Goal: Transaction & Acquisition: Download file/media

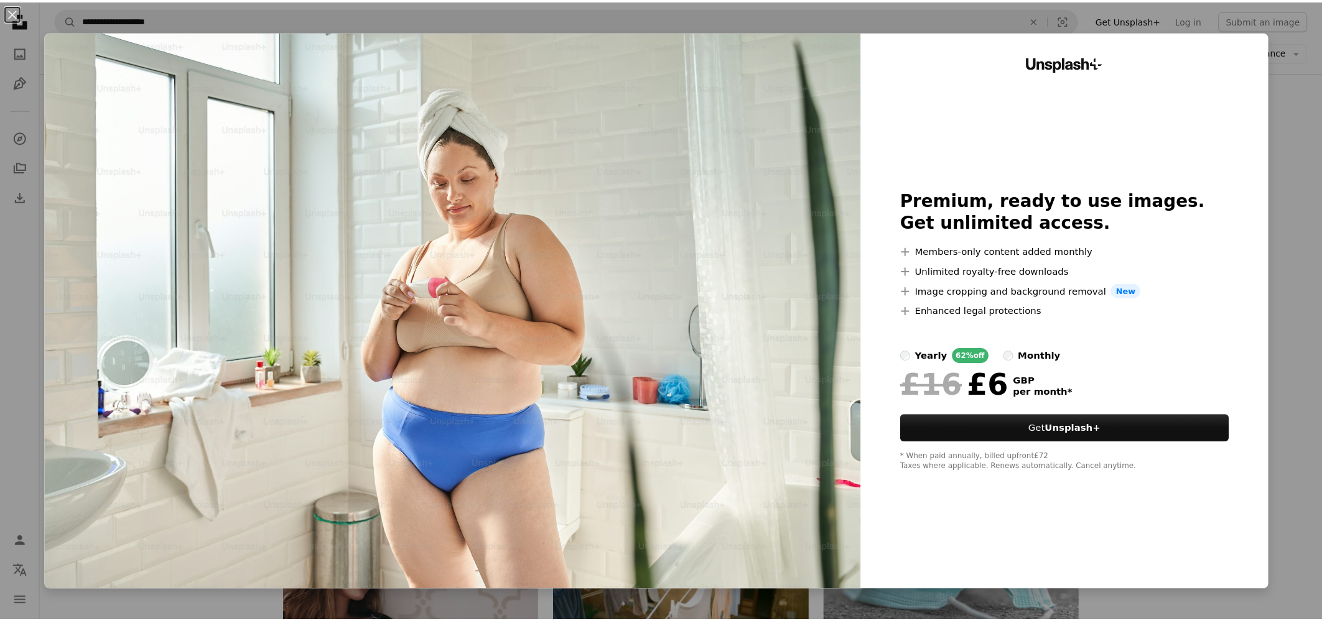
scroll to position [17578, 0]
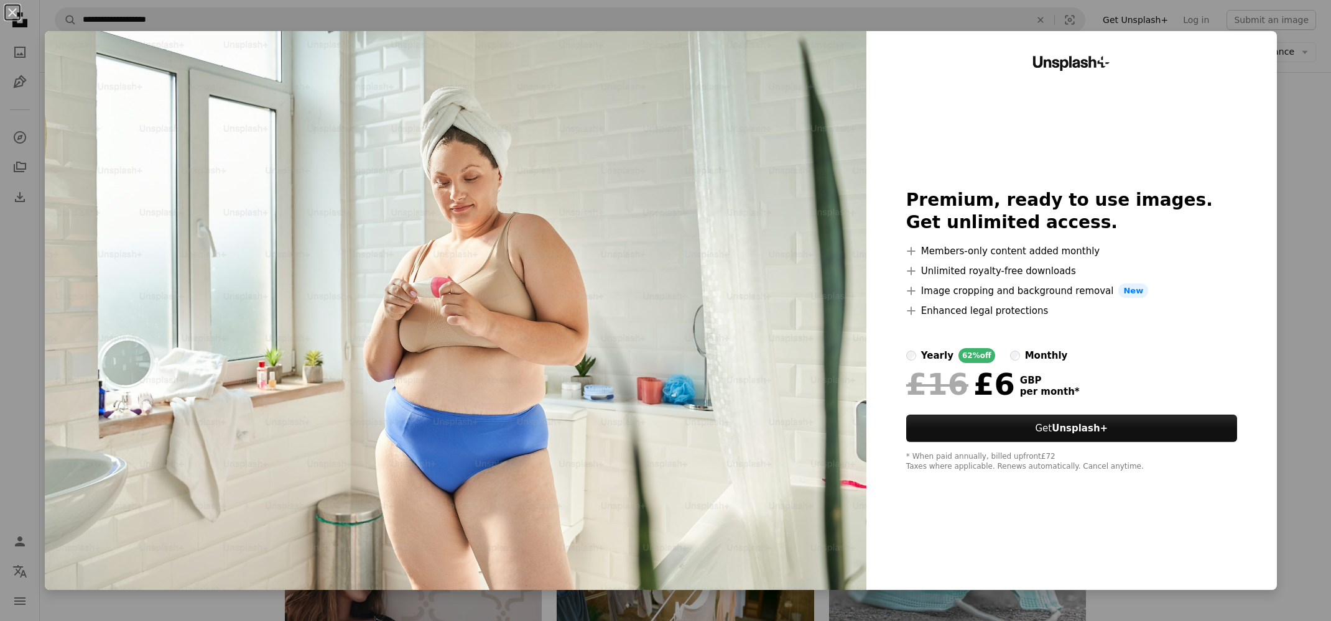
click at [1305, 216] on div "An X shape Unsplash+ Premium, ready to use images. Get unlimited access. A plus…" at bounding box center [665, 310] width 1331 height 621
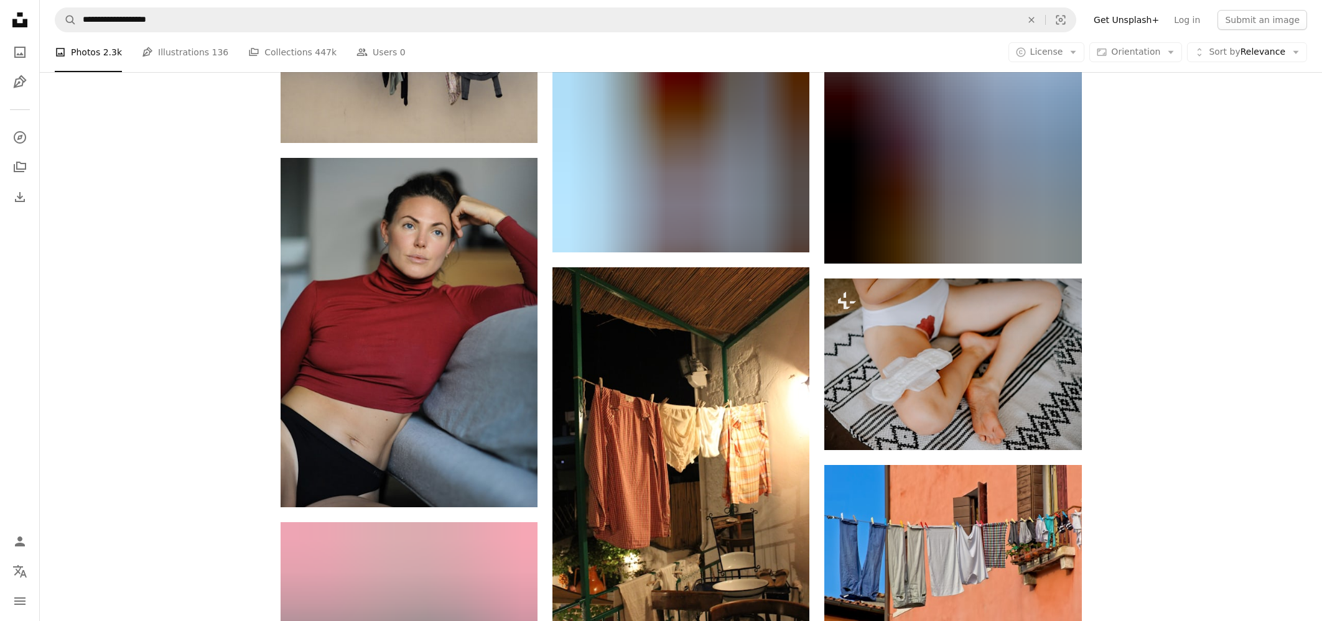
scroll to position [22818, 0]
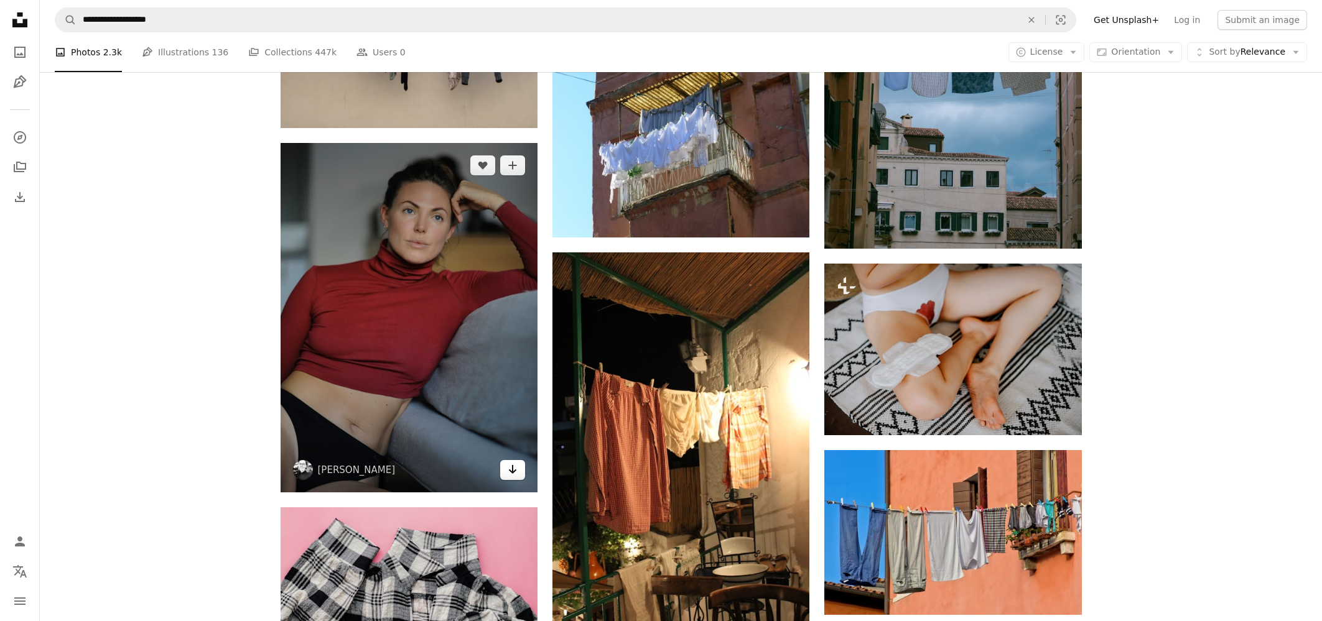
click at [506, 473] on link "Arrow pointing down" at bounding box center [512, 470] width 25 height 20
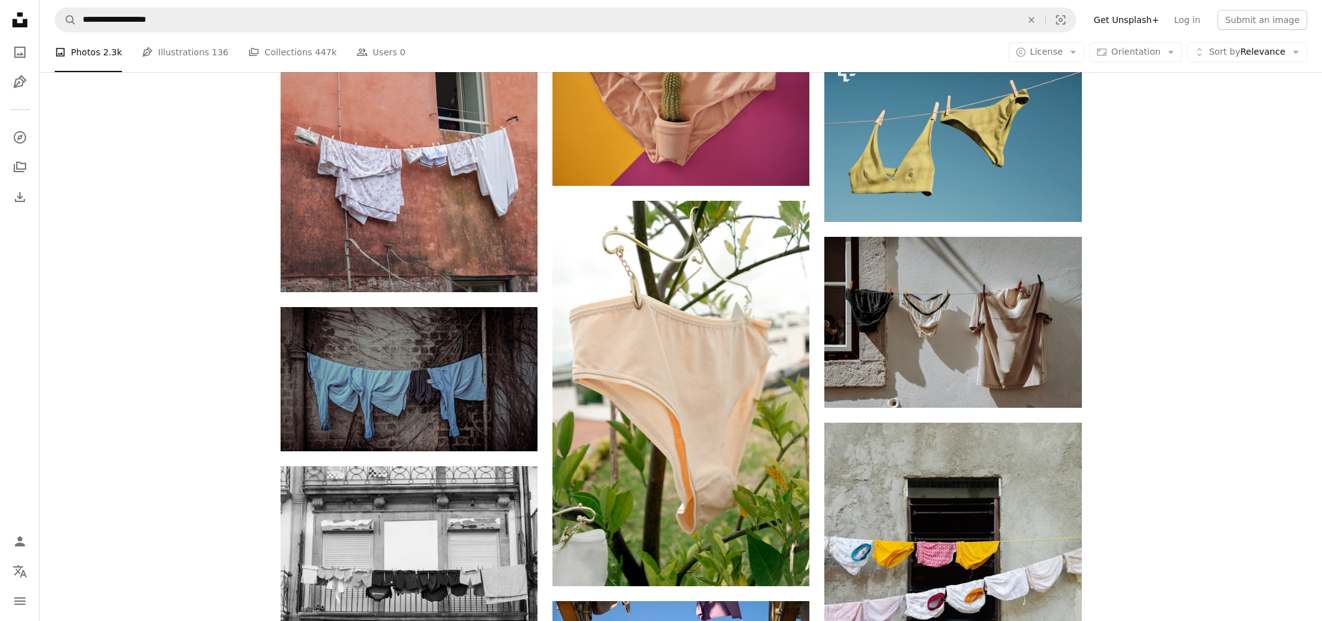
scroll to position [0, 0]
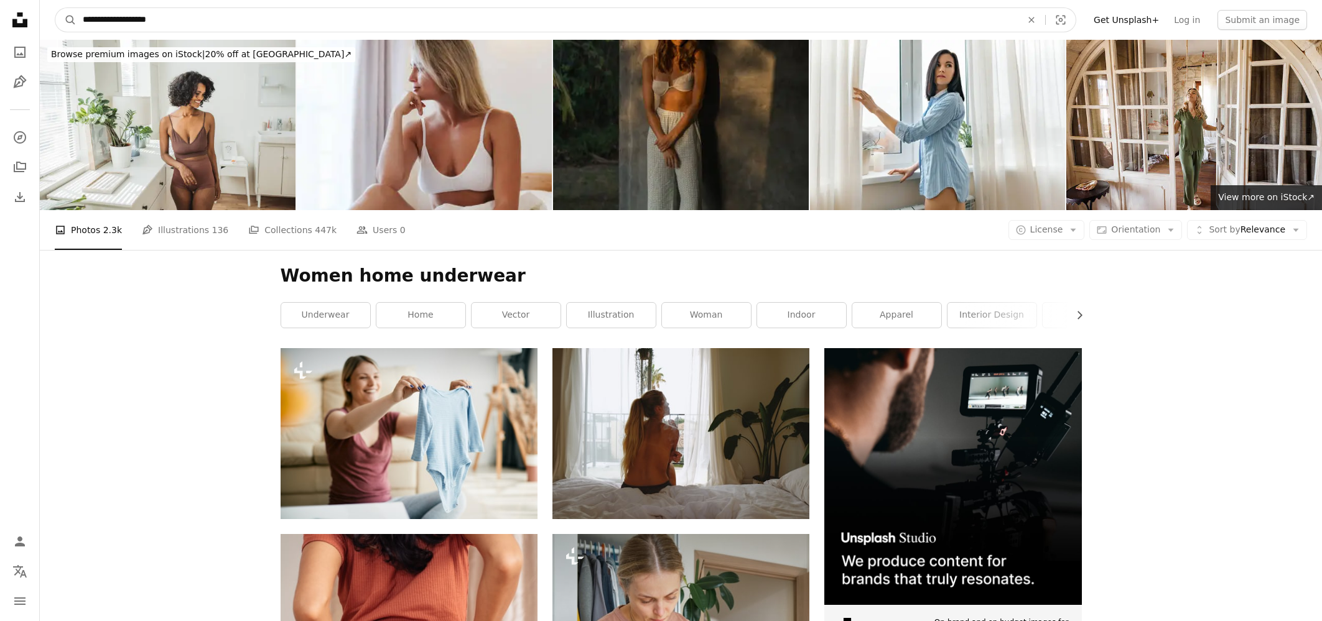
click at [173, 19] on input "**********" at bounding box center [546, 20] width 941 height 24
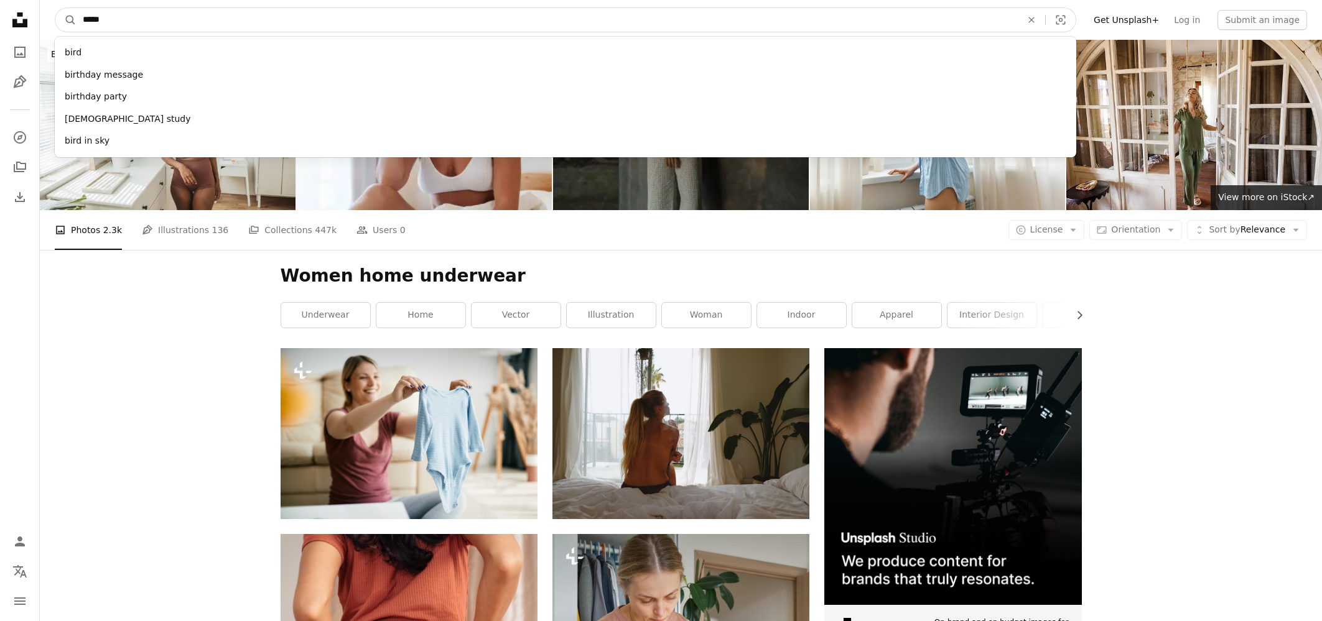
type input "******"
click button "A magnifying glass" at bounding box center [65, 20] width 21 height 24
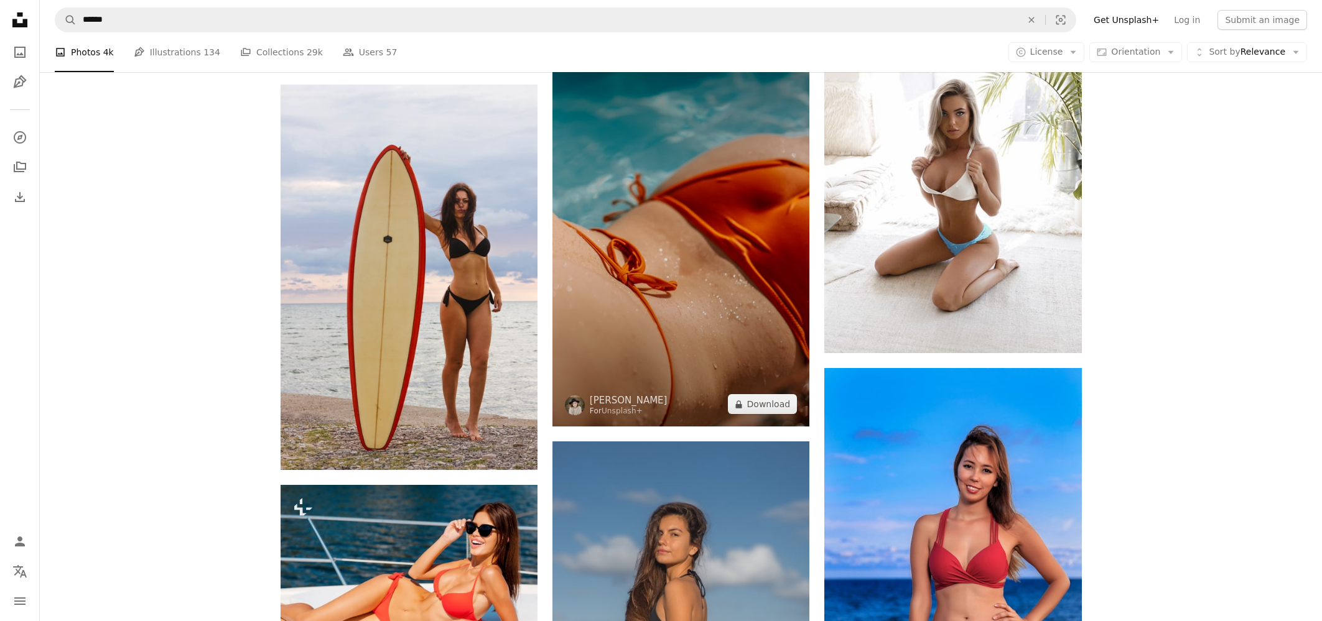
scroll to position [665, 0]
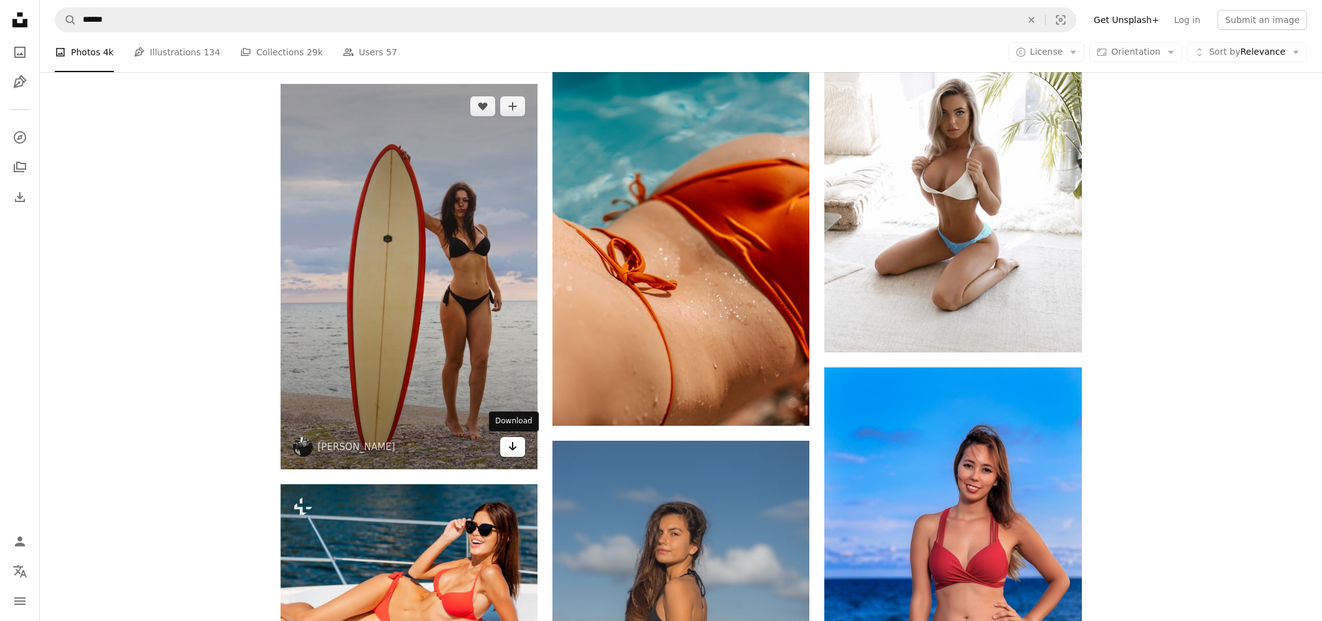
click at [514, 448] on icon "Arrow pointing down" at bounding box center [512, 446] width 10 height 15
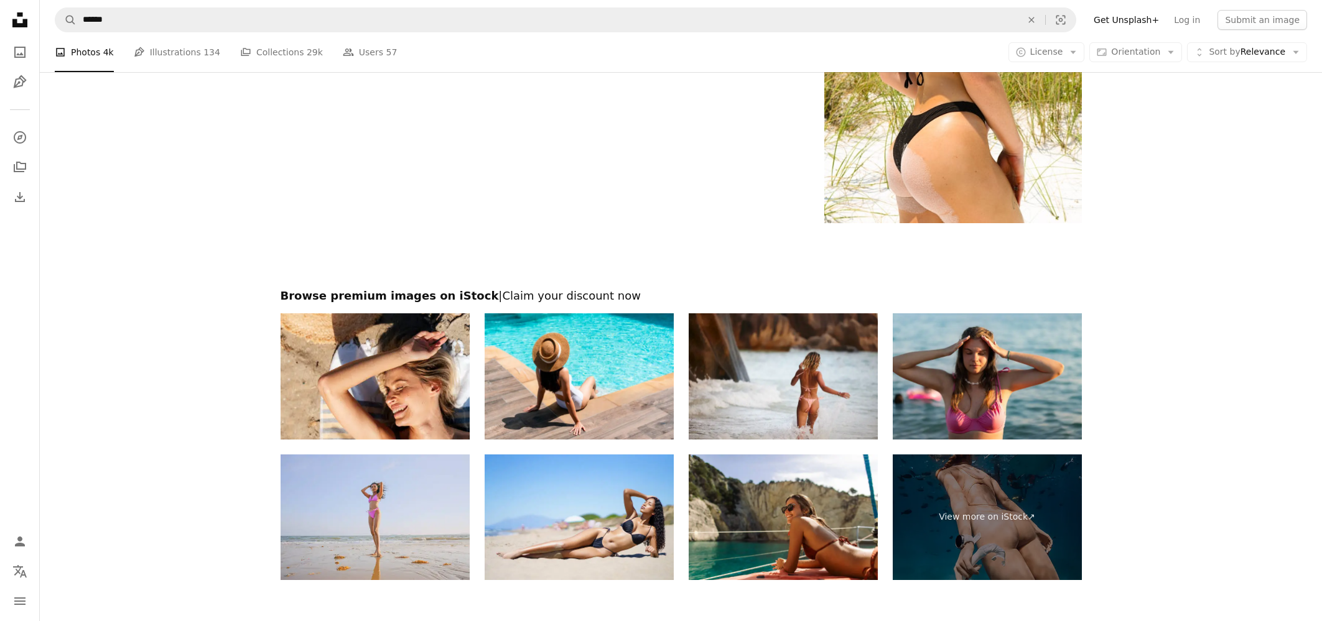
scroll to position [3103, 0]
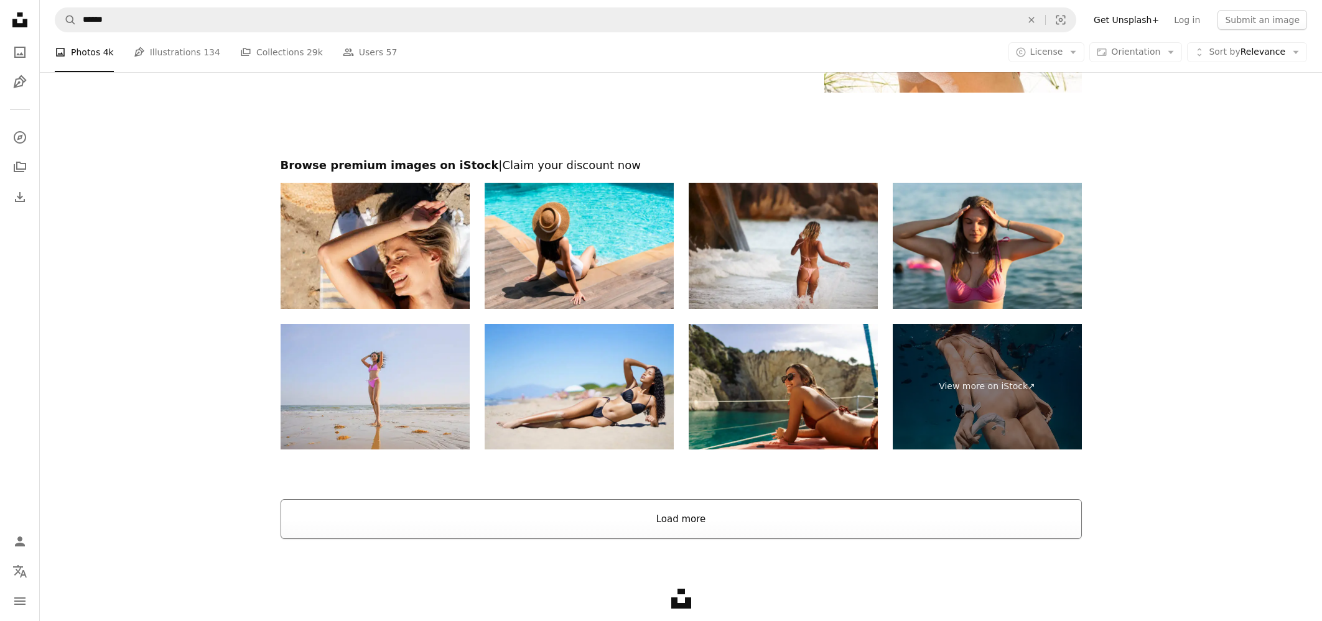
click at [687, 519] on button "Load more" at bounding box center [680, 519] width 801 height 40
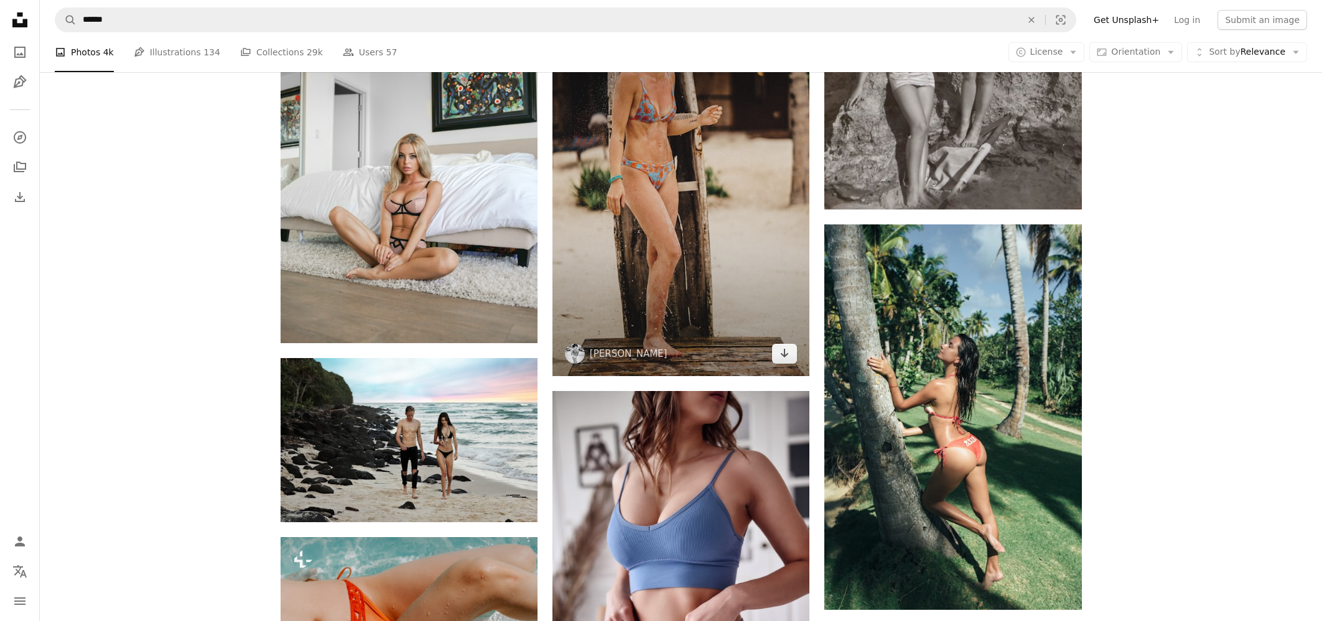
scroll to position [4991, 0]
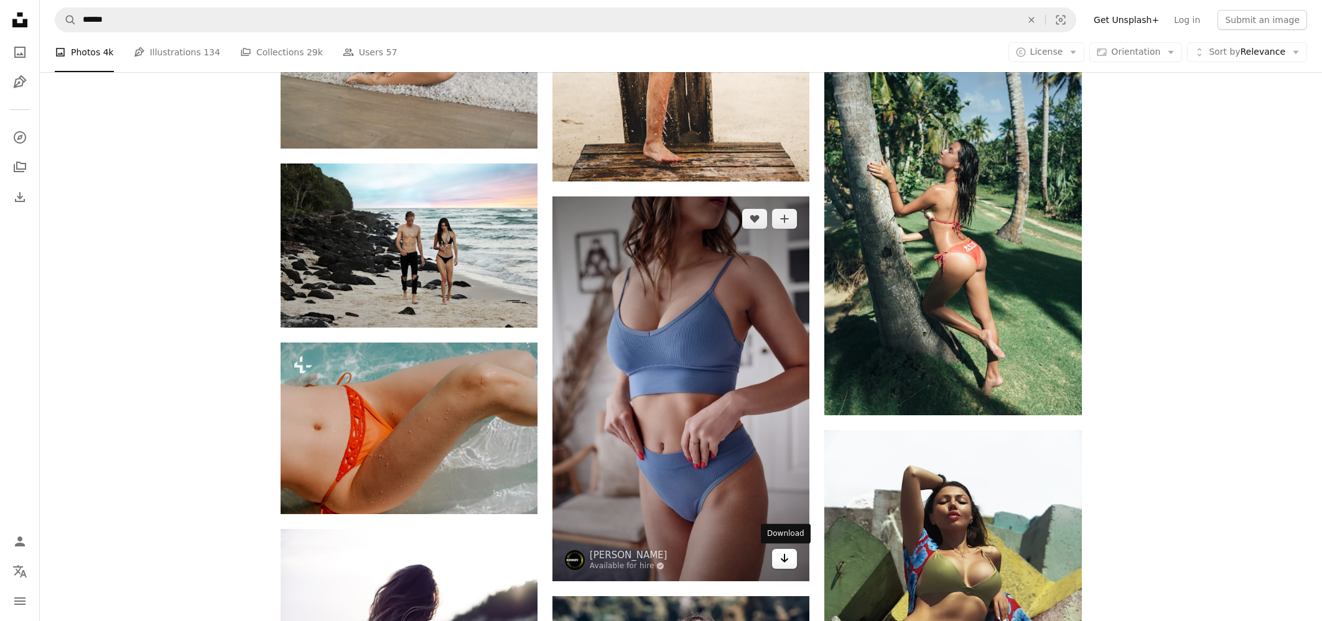
click at [782, 561] on icon "Arrow pointing down" at bounding box center [784, 558] width 10 height 15
